Goal: Task Accomplishment & Management: Manage account settings

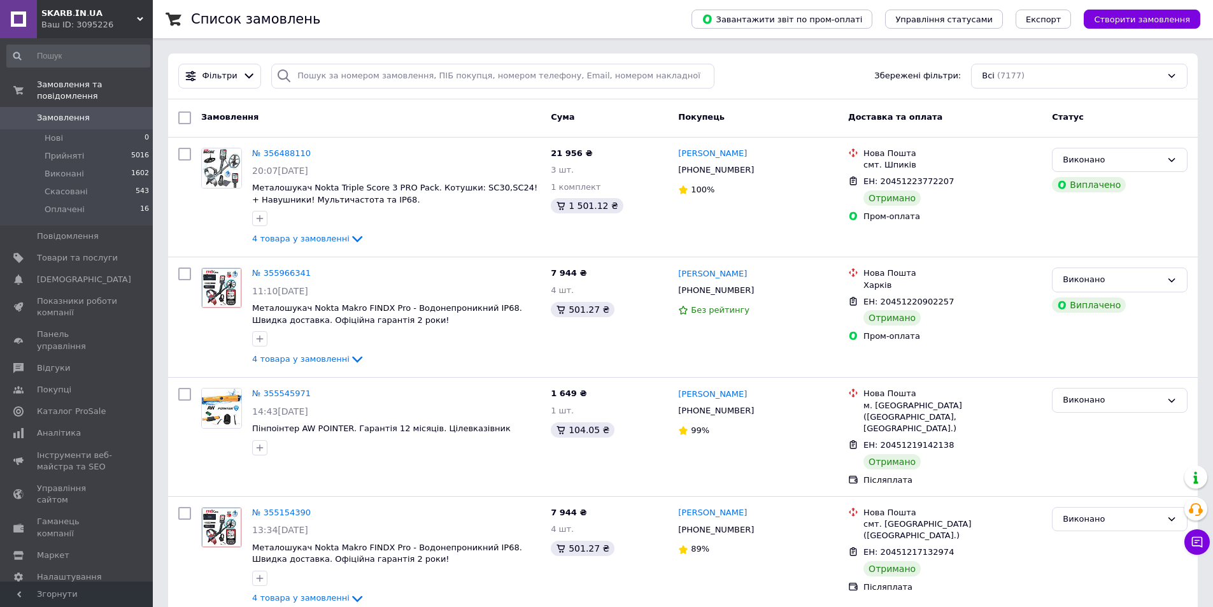
click at [119, 24] on div "Ваш ID: 3095226" at bounding box center [96, 24] width 111 height 11
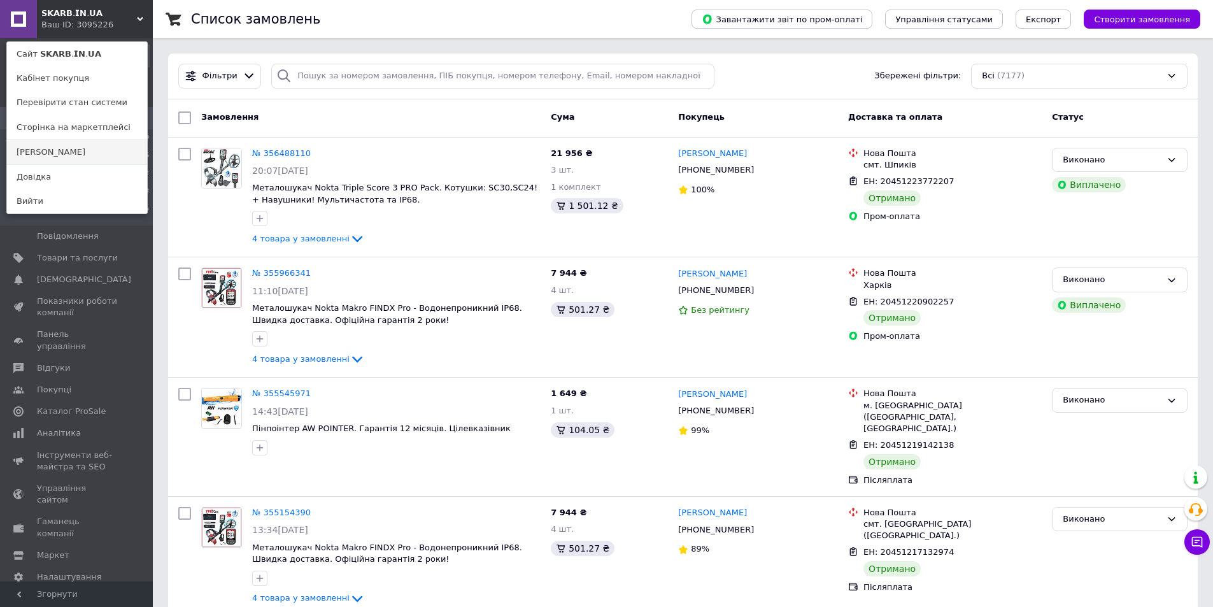
click at [103, 153] on link "[PERSON_NAME]" at bounding box center [77, 152] width 140 height 24
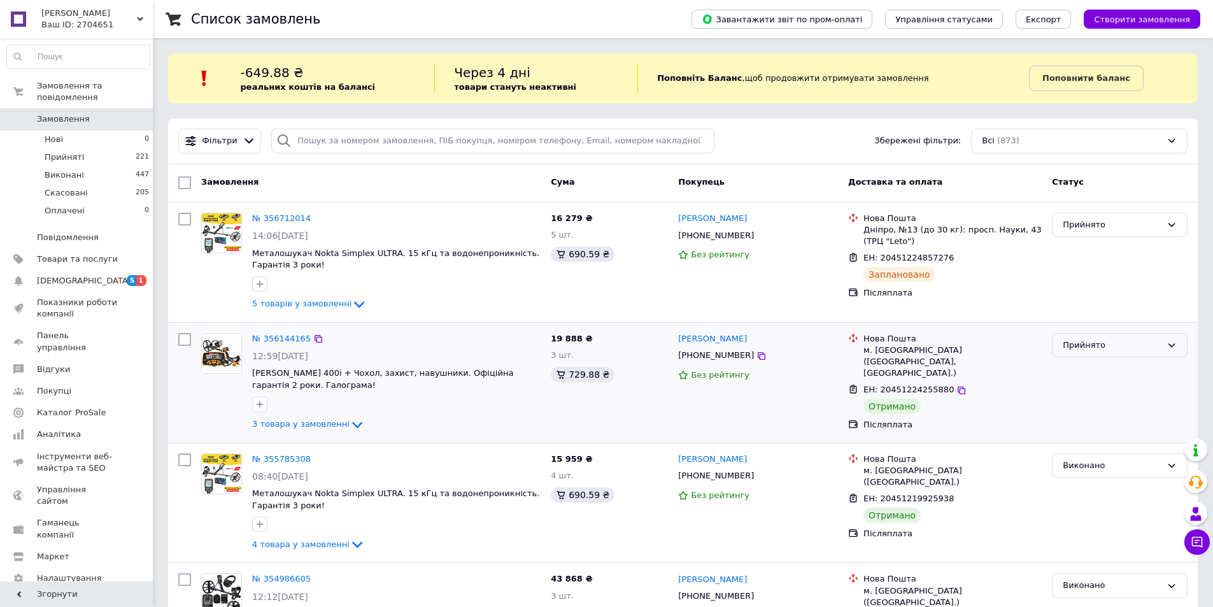
click at [1066, 351] on div "Прийнято" at bounding box center [1111, 345] width 99 height 13
click at [1074, 364] on li "Виконано" at bounding box center [1119, 372] width 134 height 24
